Goal: Task Accomplishment & Management: Manage account settings

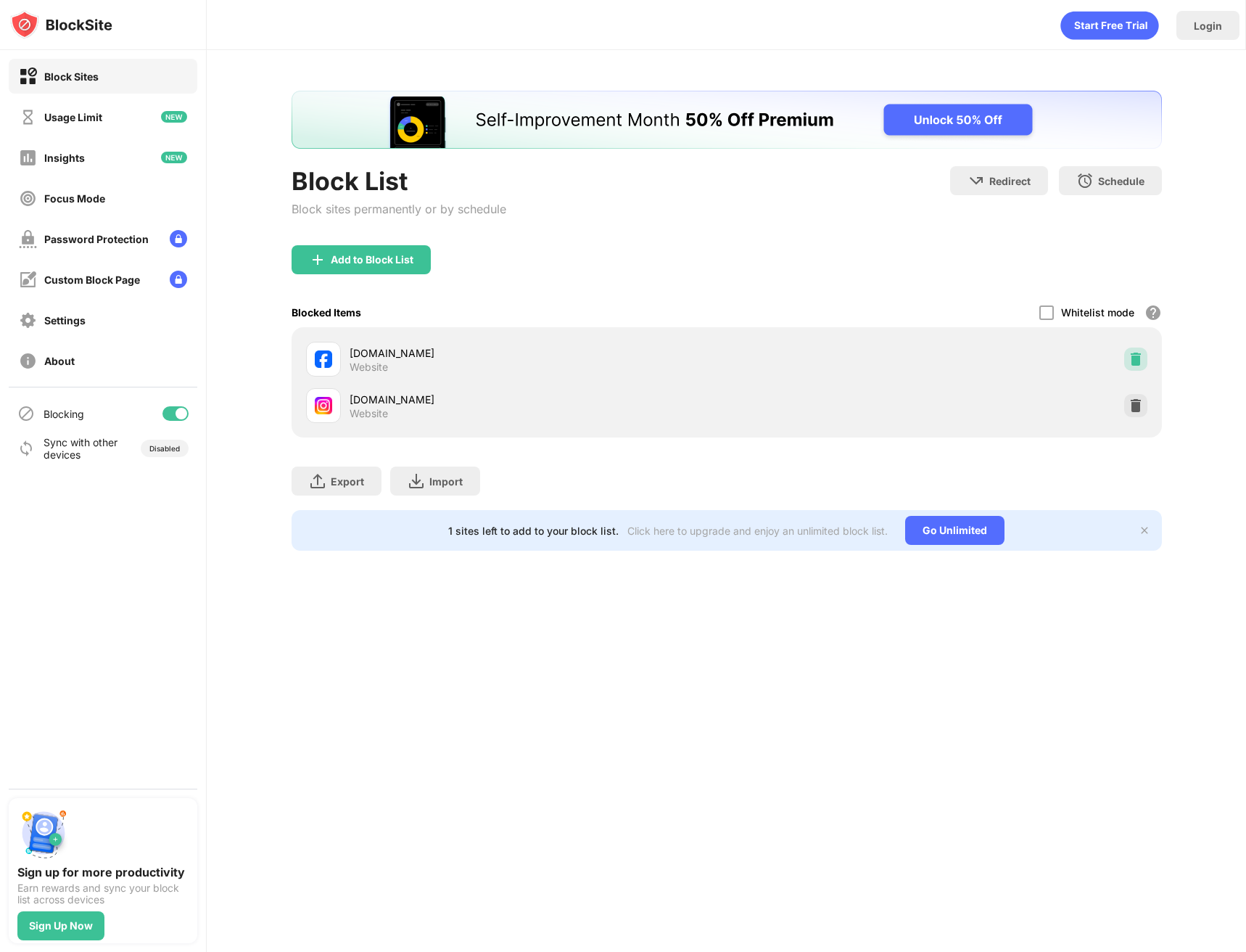
click at [1141, 360] on img at bounding box center [1136, 359] width 15 height 15
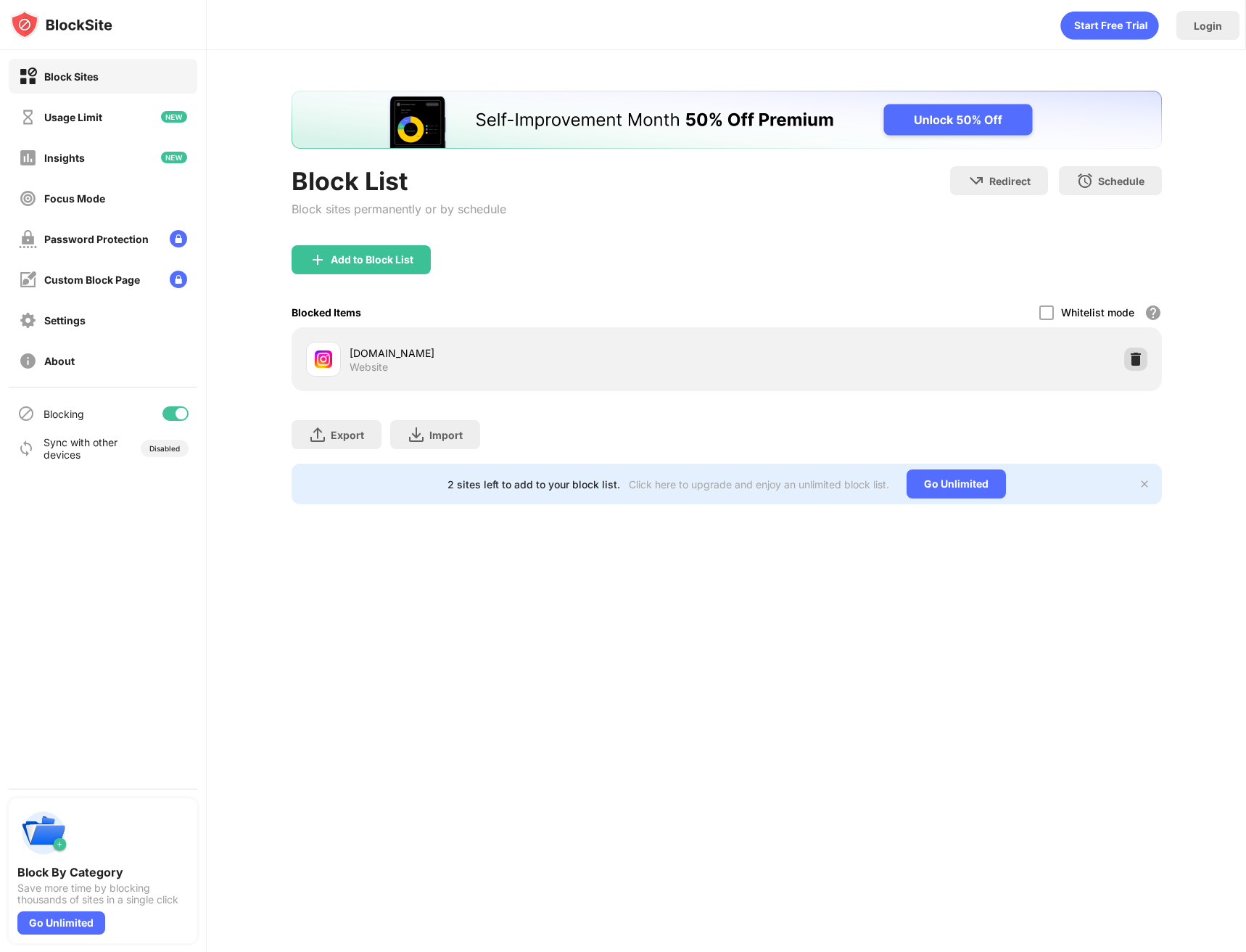
click at [1138, 370] on div "instagram.com Website" at bounding box center [727, 359] width 853 height 47
click at [1143, 360] on img at bounding box center [1136, 359] width 15 height 15
